Goal: Task Accomplishment & Management: Manage account settings

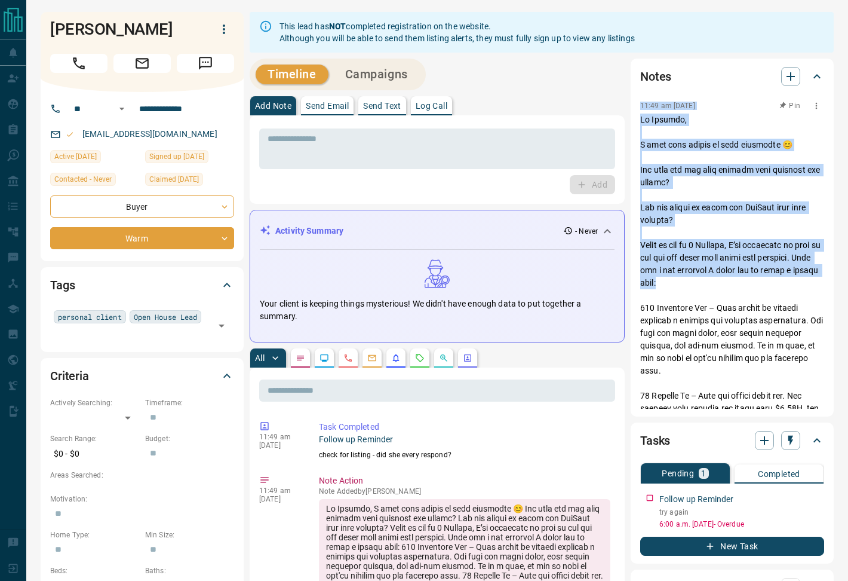
drag, startPoint x: 638, startPoint y: 105, endPoint x: 723, endPoint y: 280, distance: 195.3
click at [723, 280] on div "Notes 11:49 am [DATE] Pin 11:46 am [DATE] called to check in. NA. LVM. Sent fu …" at bounding box center [732, 238] width 203 height 358
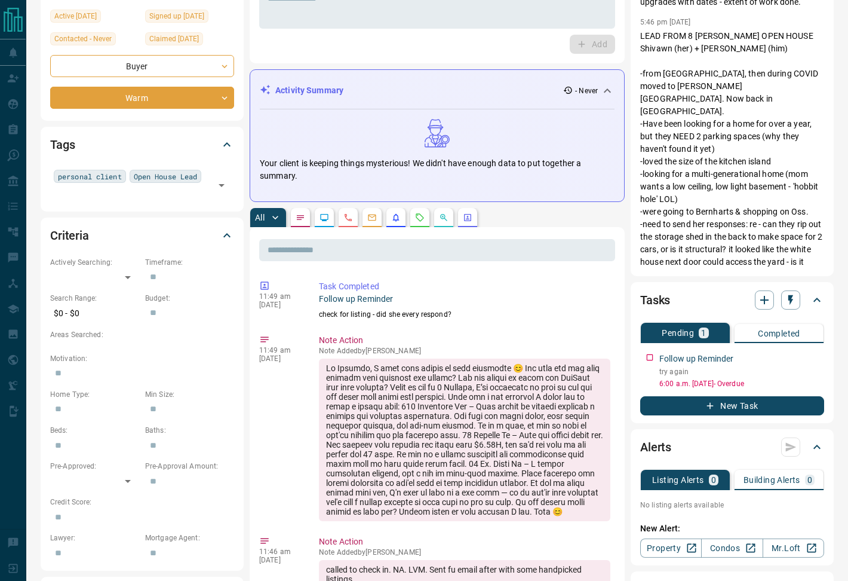
scroll to position [185, 0]
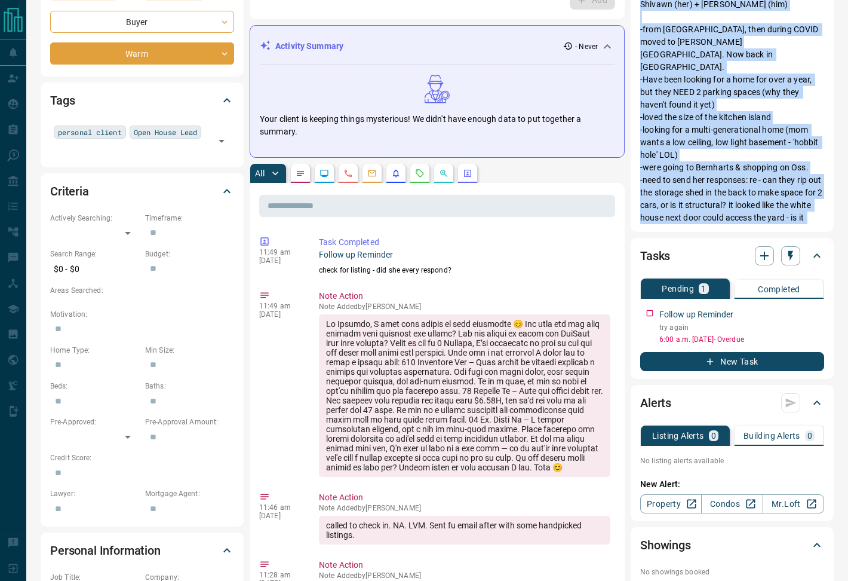
click at [729, 217] on p "LEAD FROM 8 [PERSON_NAME] OPEN HOUSE Shivawn (her) + [PERSON_NAME] (him) -from …" at bounding box center [732, 117] width 184 height 263
copy div "82:04 lo Ips 43 3146 Do Sitamet, C adip elit seddoe te inci utlaboree 😊 Dol mag…"
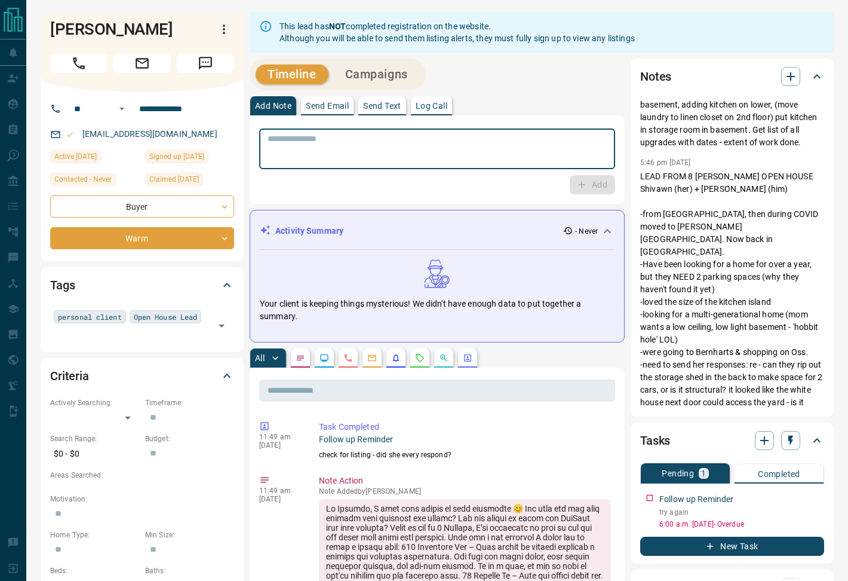
click at [360, 152] on textarea at bounding box center [437, 149] width 339 height 30
type textarea "**********"
click at [603, 182] on button "Add" at bounding box center [592, 184] width 45 height 19
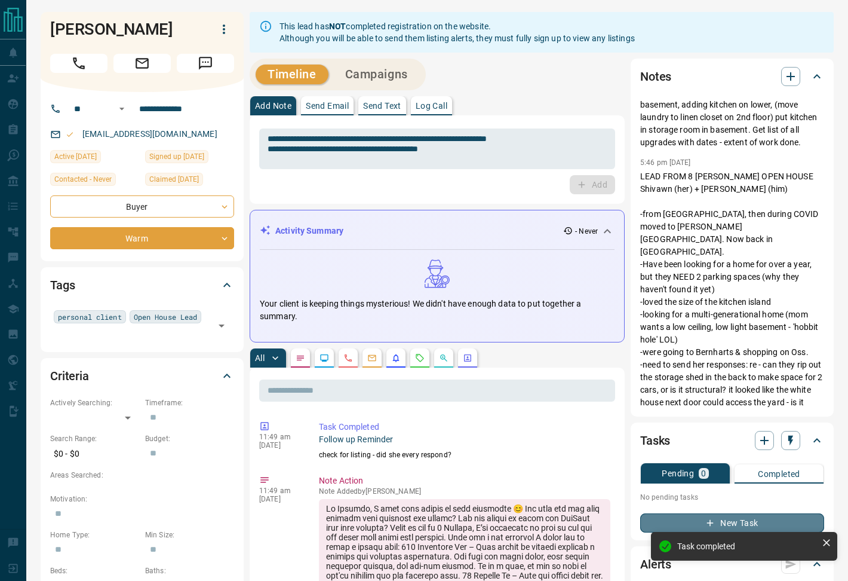
click at [719, 522] on button "New Task" at bounding box center [732, 522] width 184 height 19
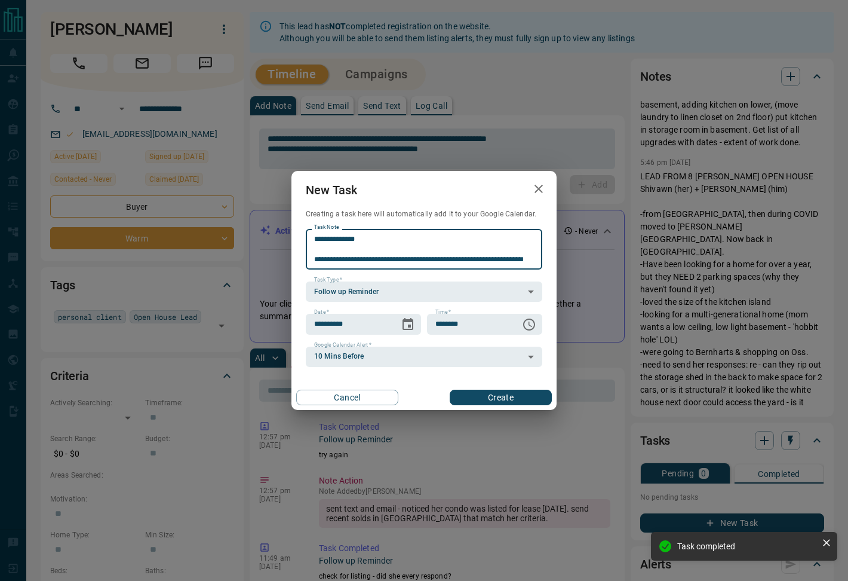
scroll to position [154, 0]
type textarea "**********"
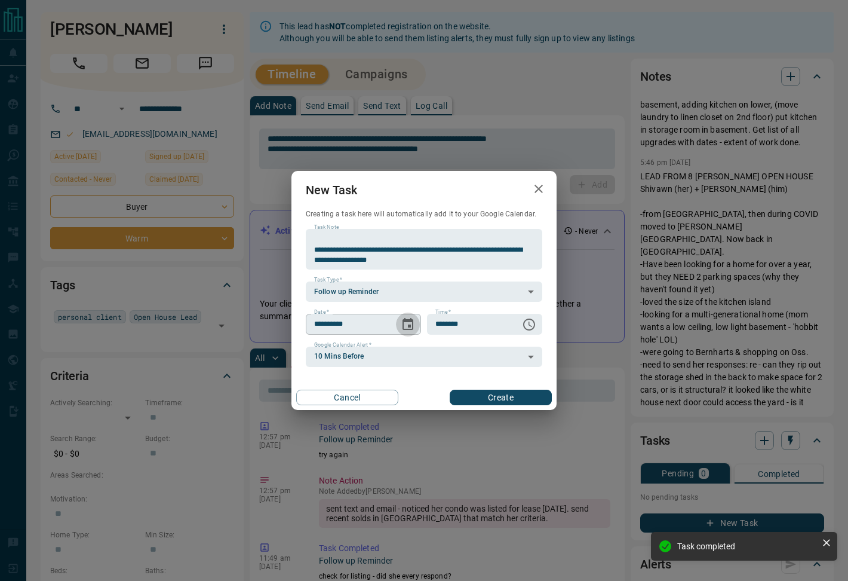
click at [414, 324] on icon "Choose date, selected date is Oct 15, 2025" at bounding box center [408, 324] width 14 height 14
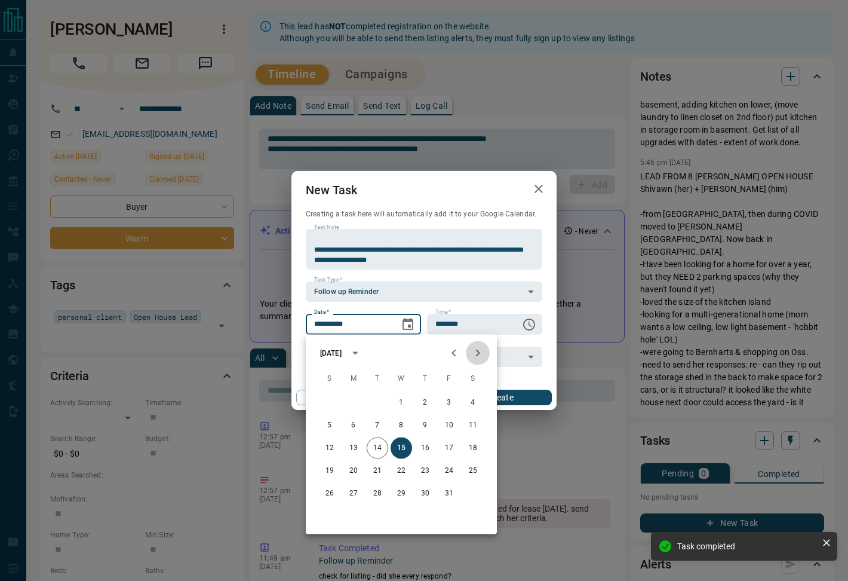
click at [480, 352] on icon "Next month" at bounding box center [478, 353] width 14 height 14
click at [378, 422] on button "4" at bounding box center [378, 426] width 22 height 22
type input "**********"
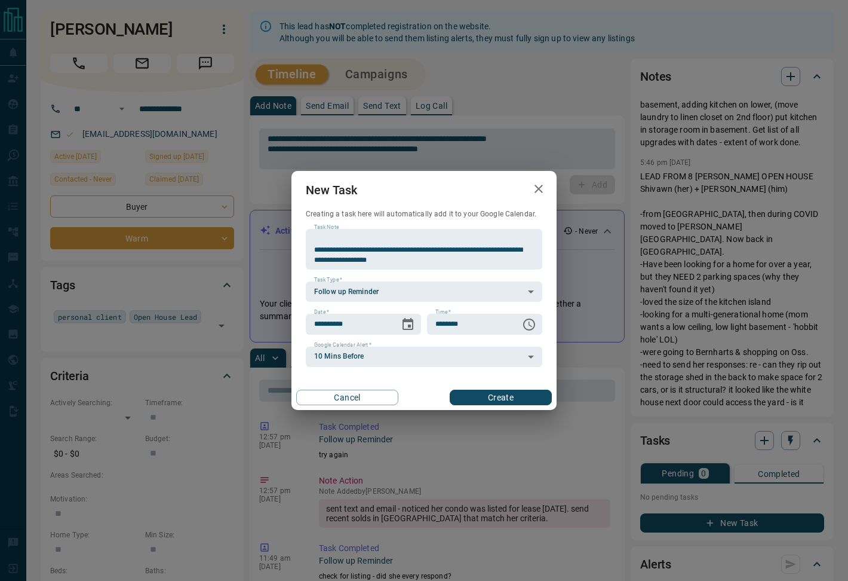
click at [496, 393] on button "Create" at bounding box center [501, 397] width 102 height 16
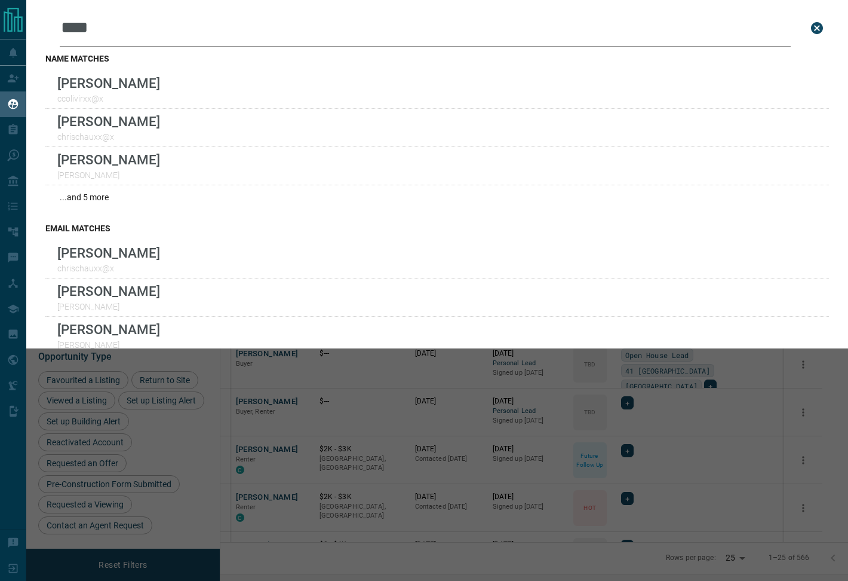
scroll to position [474, 622]
